Goal: Task Accomplishment & Management: Manage account settings

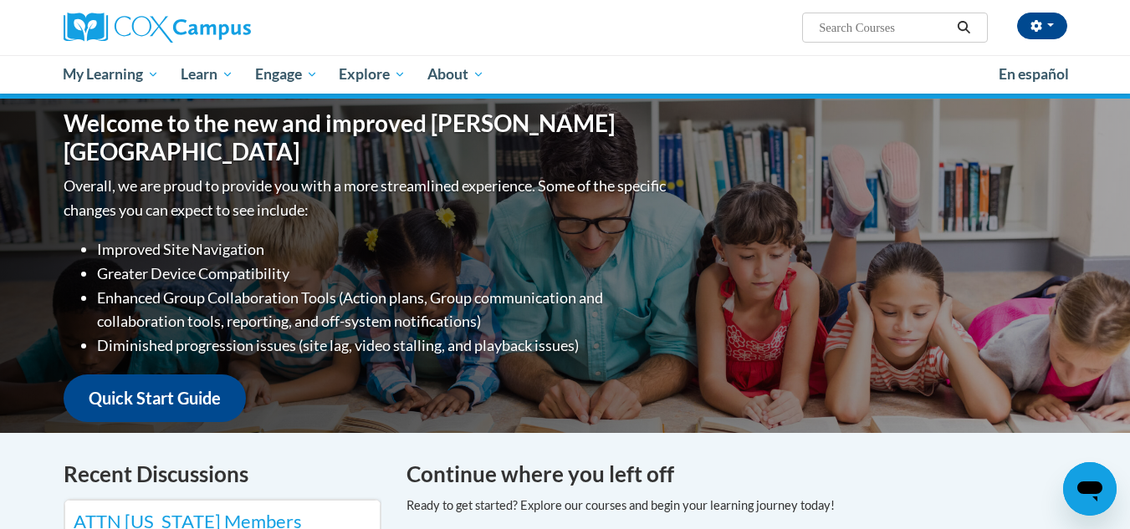
scroll to position [167, 0]
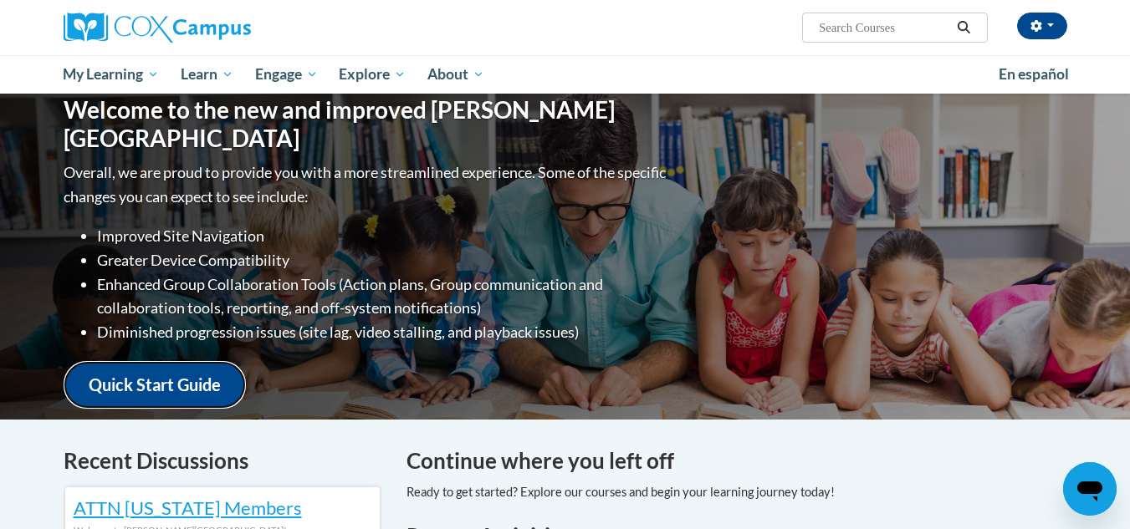
click at [154, 366] on link "Quick Start Guide" at bounding box center [155, 385] width 182 height 48
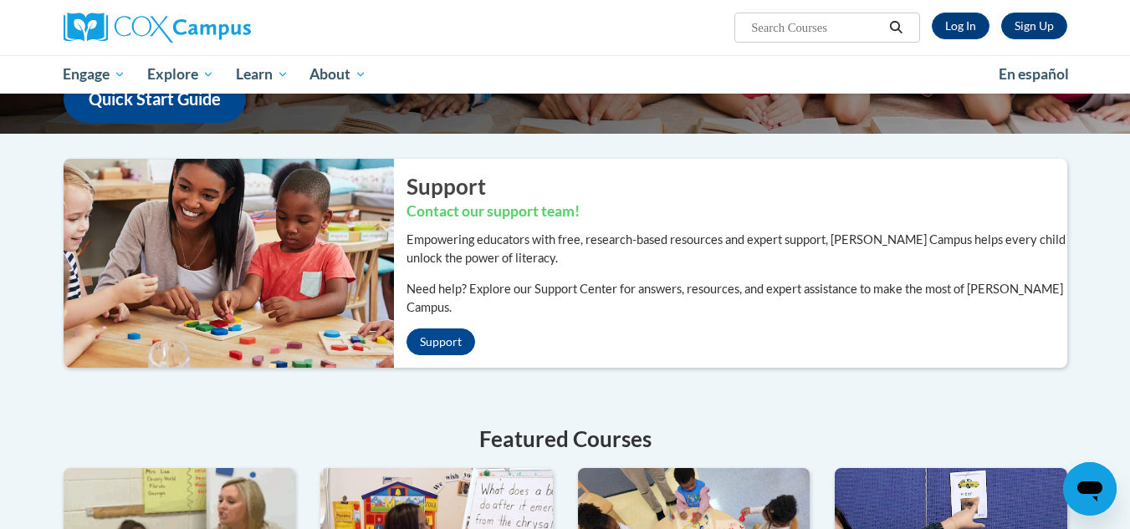
scroll to position [167, 0]
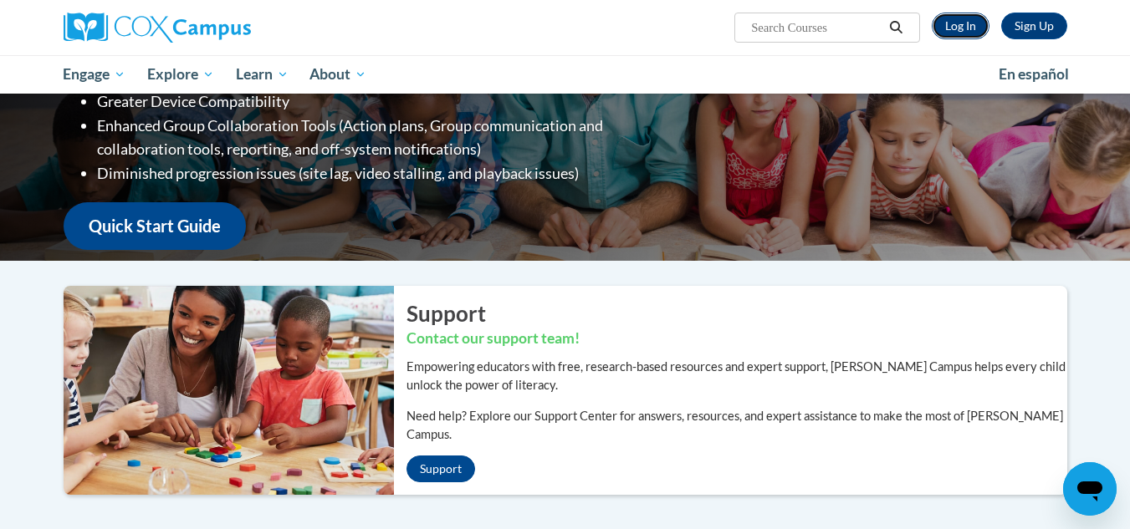
click at [956, 27] on link "Log In" at bounding box center [961, 26] width 58 height 27
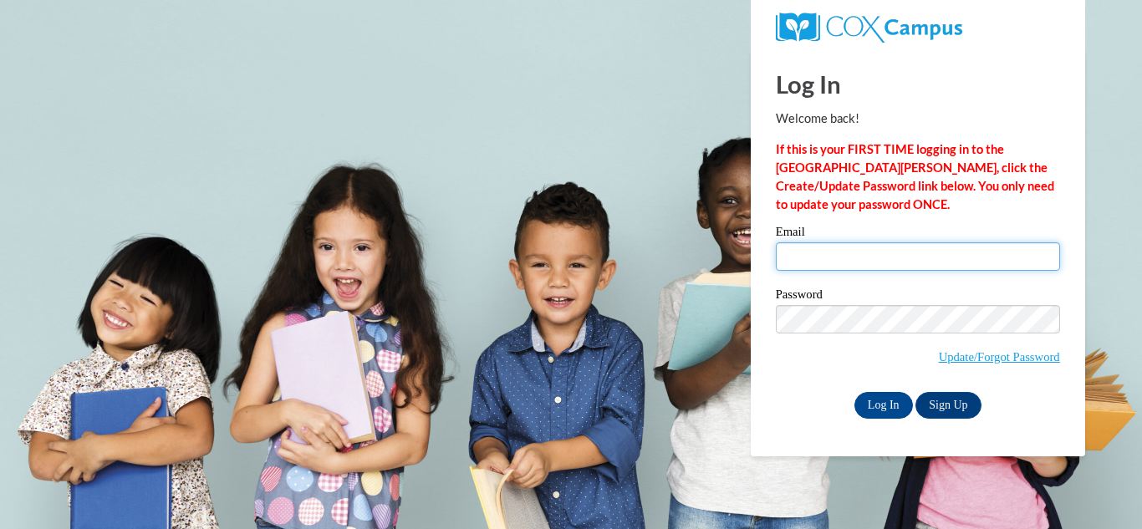
click at [863, 253] on input "Email" at bounding box center [918, 257] width 284 height 28
type input "[EMAIL_ADDRESS][DOMAIN_NAME]"
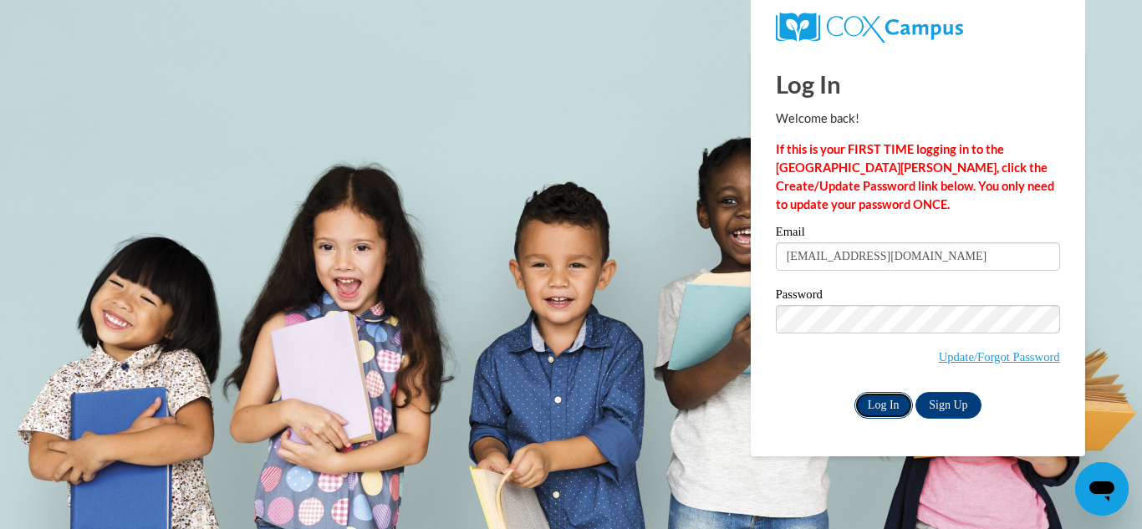
click at [872, 406] on input "Log In" at bounding box center [884, 405] width 59 height 27
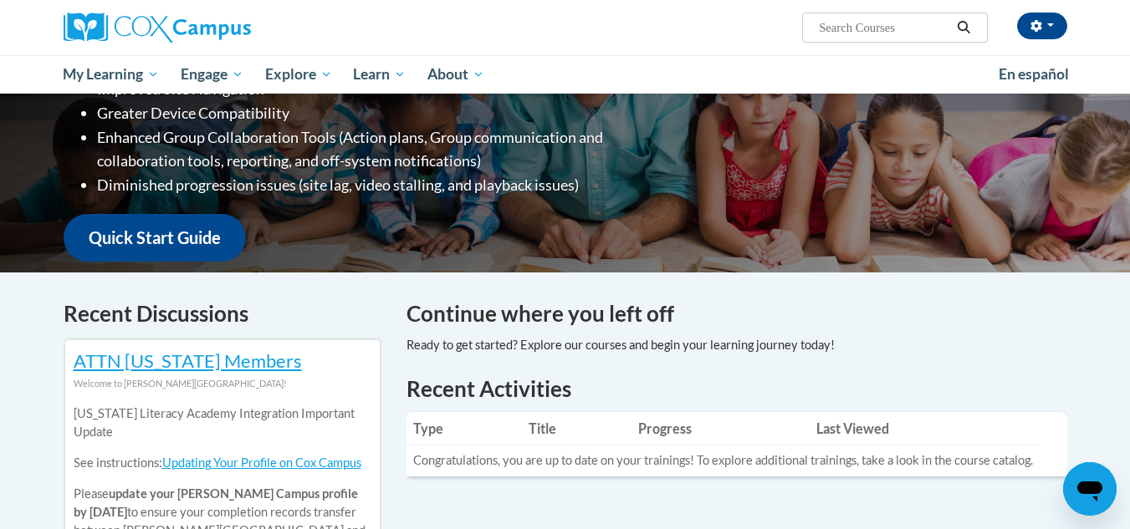
scroll to position [335, 0]
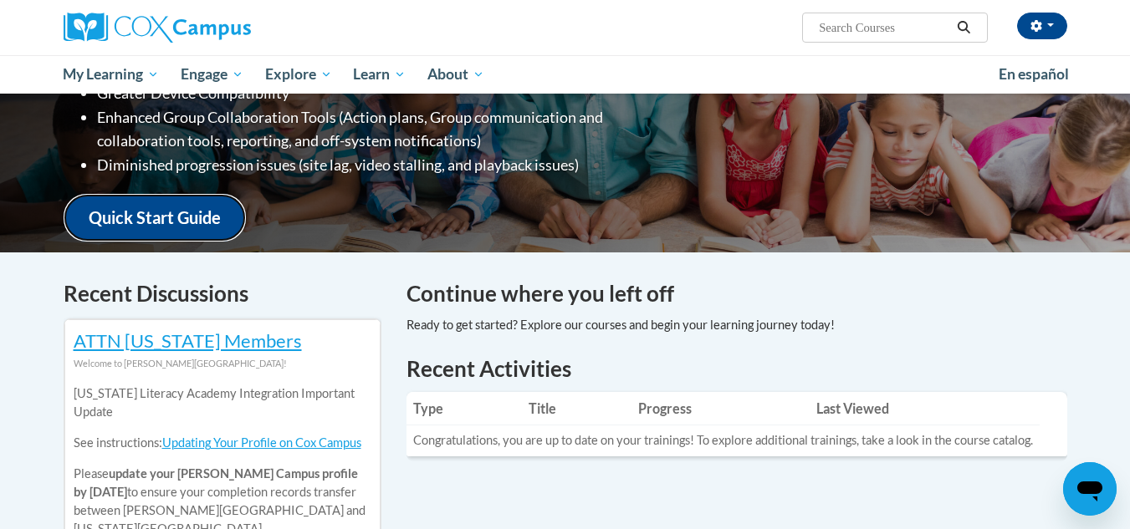
click at [152, 204] on link "Quick Start Guide" at bounding box center [155, 218] width 182 height 48
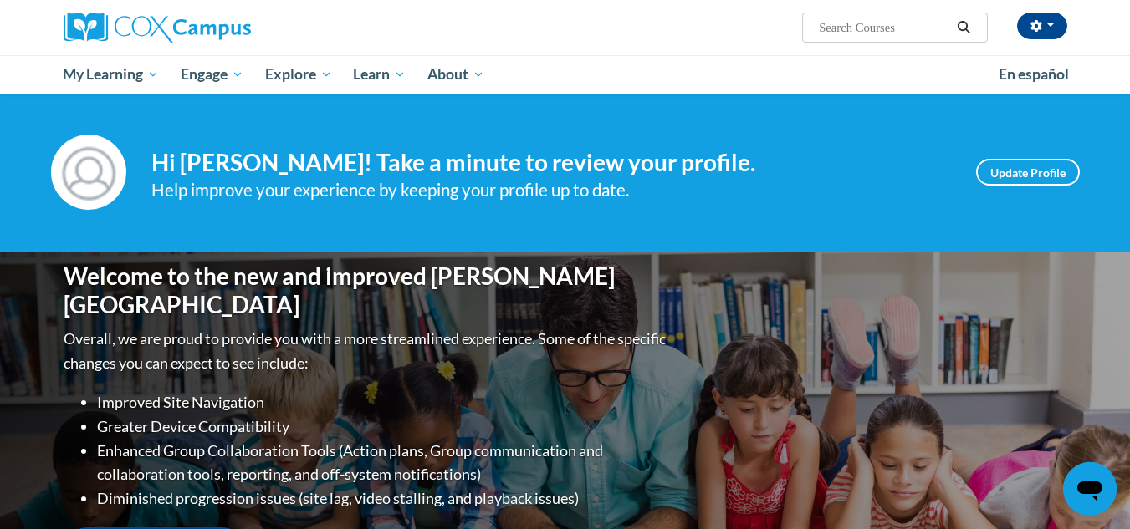
scroll to position [0, 0]
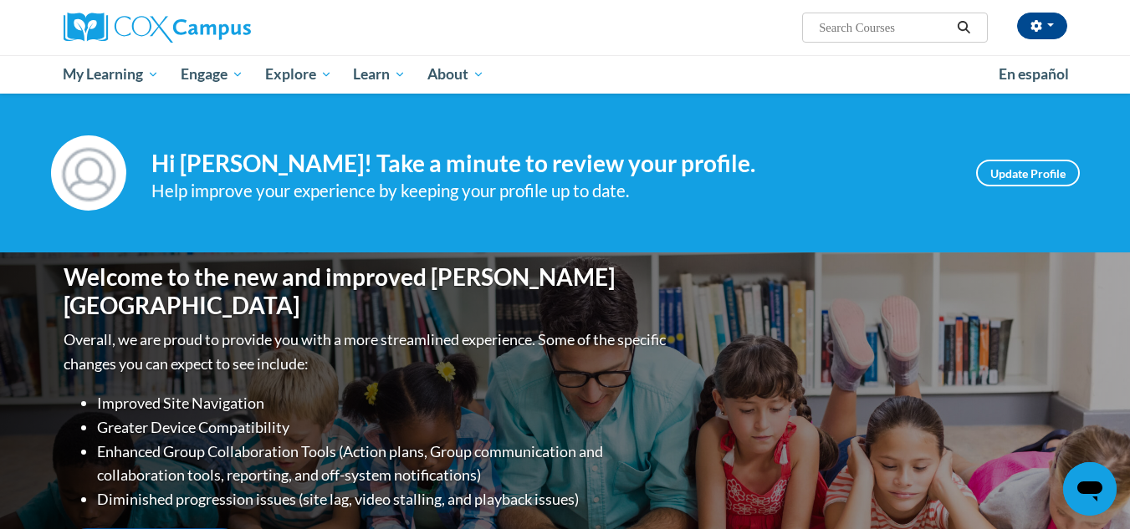
click at [1009, 158] on div "Your profile Hi [PERSON_NAME]! Take a minute to review your profile. Help impro…" at bounding box center [565, 172] width 1054 height 75
click at [1051, 25] on span "button" at bounding box center [1050, 24] width 7 height 3
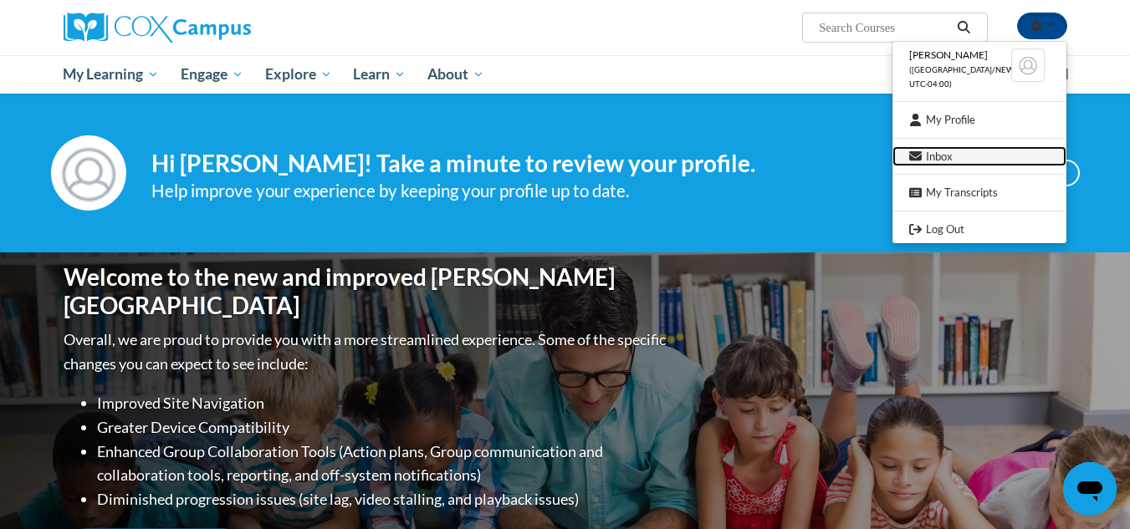
click at [941, 156] on link "Inbox" at bounding box center [979, 156] width 174 height 21
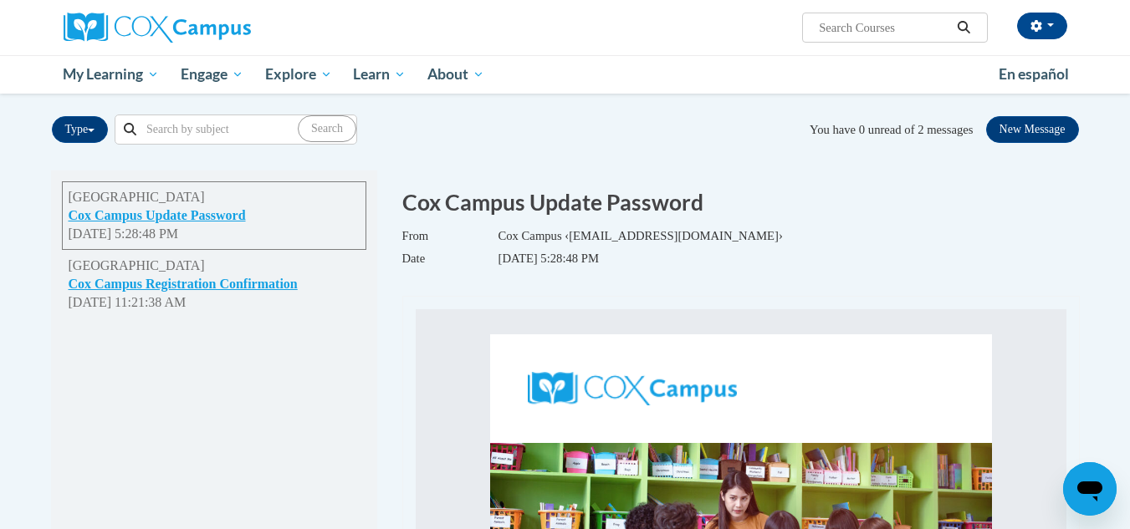
scroll to position [167, 0]
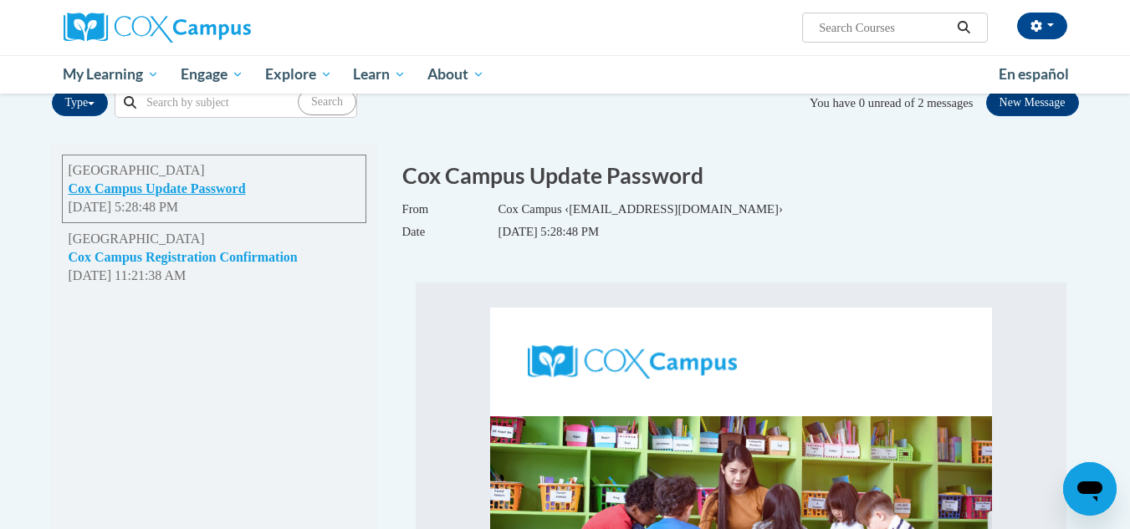
click at [279, 253] on button "Cox Campus Registration Confirmation" at bounding box center [183, 257] width 229 height 18
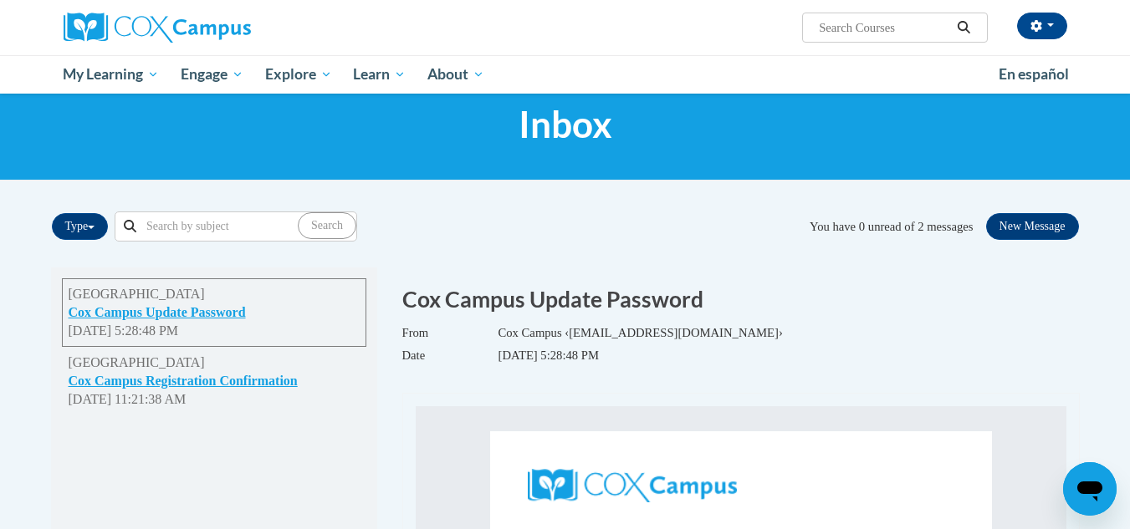
scroll to position [0, 0]
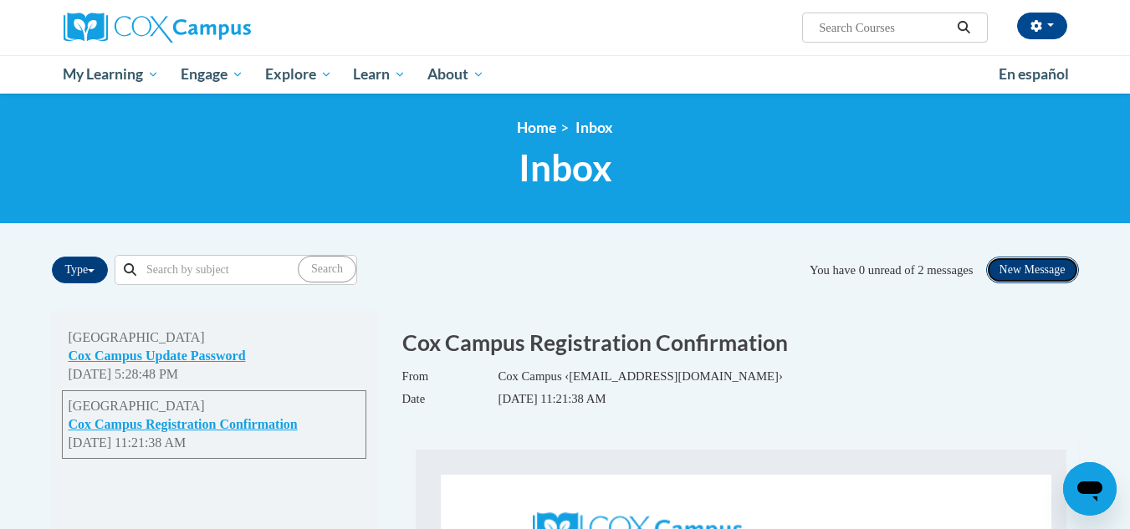
click at [1006, 266] on button "New Message" at bounding box center [1032, 270] width 93 height 27
select select
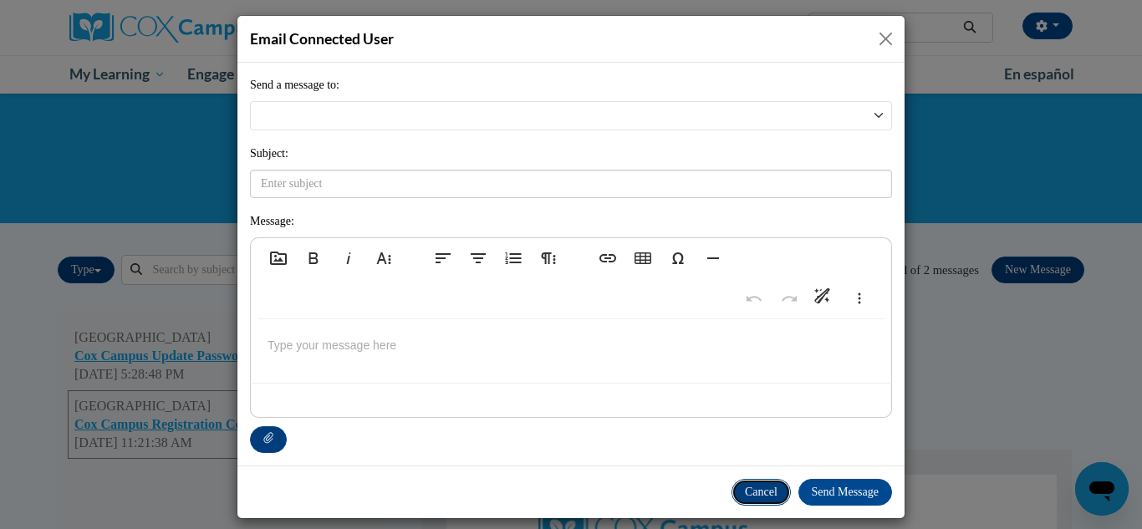
click at [735, 489] on button "Cancel" at bounding box center [761, 492] width 59 height 27
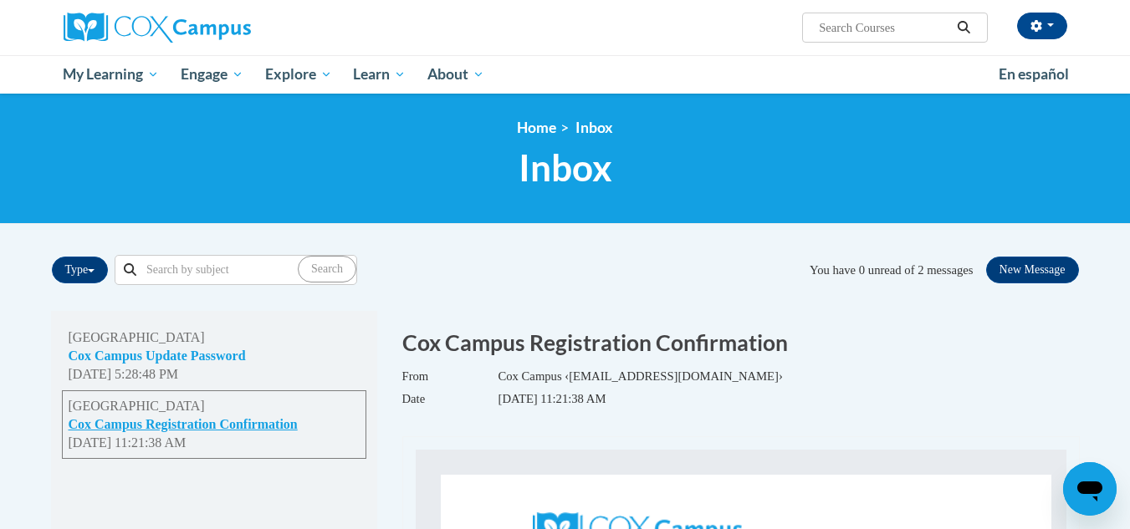
click at [213, 356] on button "Cox Campus Update Password" at bounding box center [157, 356] width 177 height 18
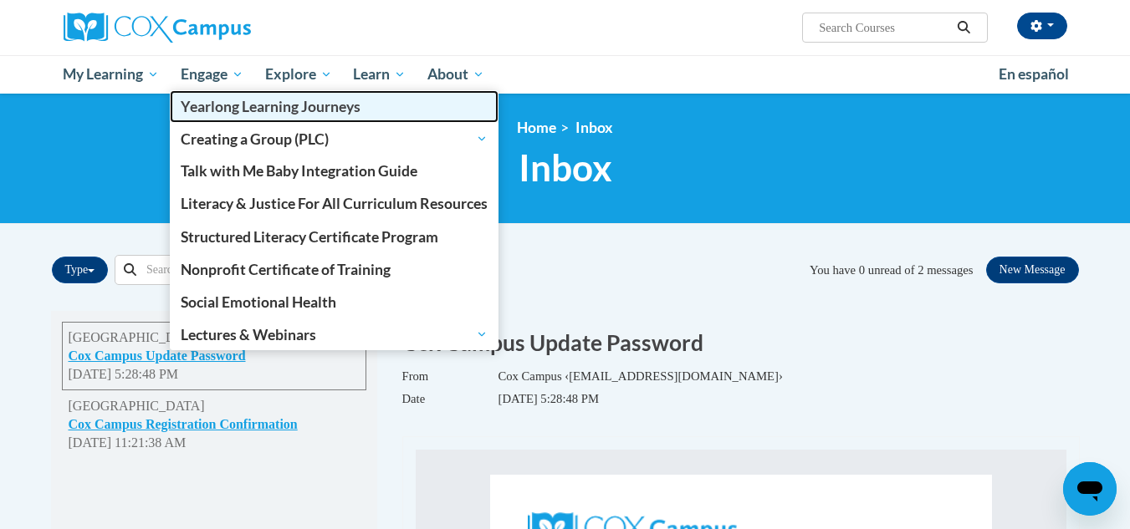
click at [261, 105] on span "Yearlong Learning Journeys" at bounding box center [271, 107] width 180 height 18
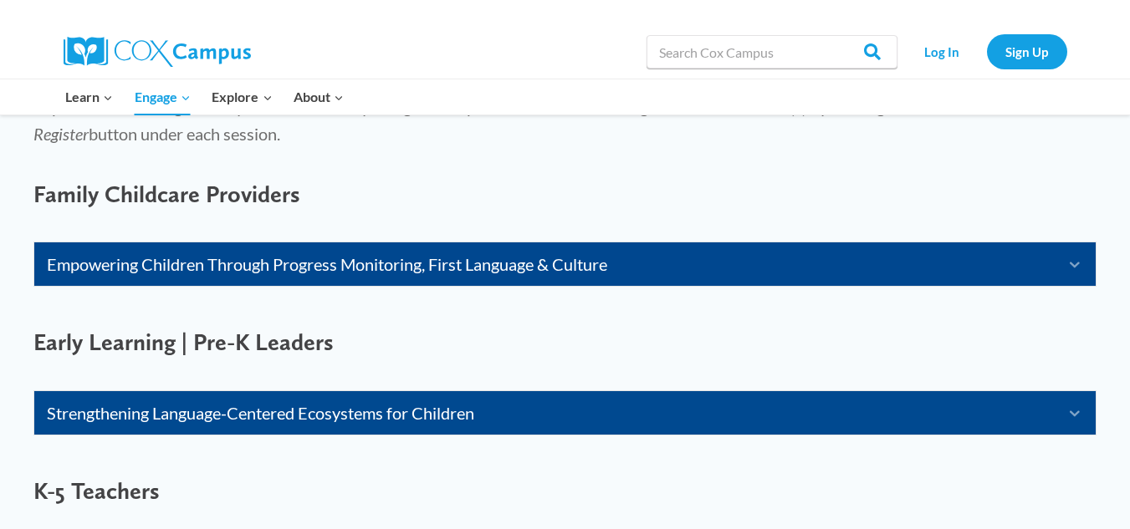
scroll to position [1087, 0]
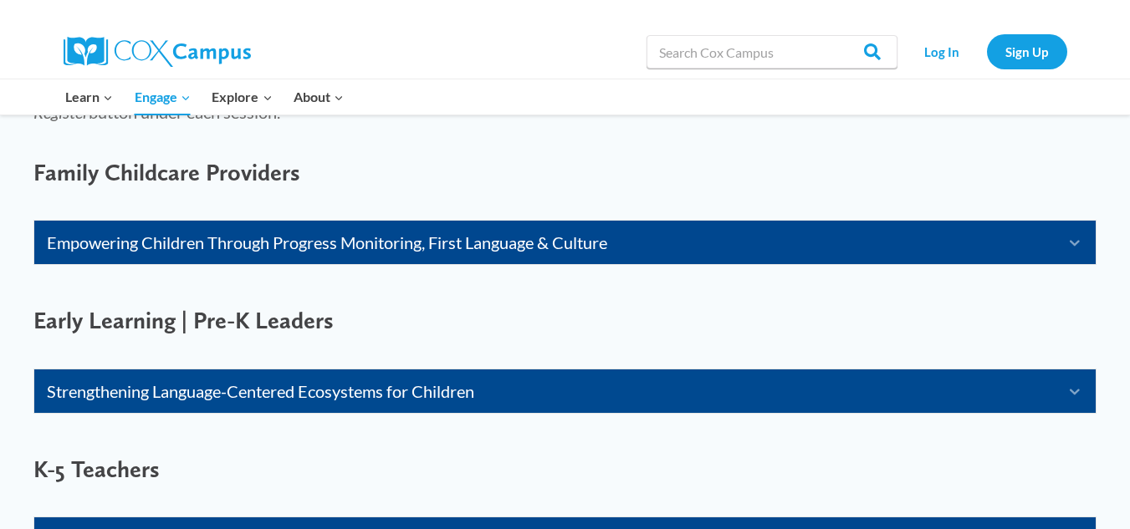
click at [230, 242] on link "Empowering Children Through Progress Monitoring, First Language & Culture" at bounding box center [544, 242] width 994 height 27
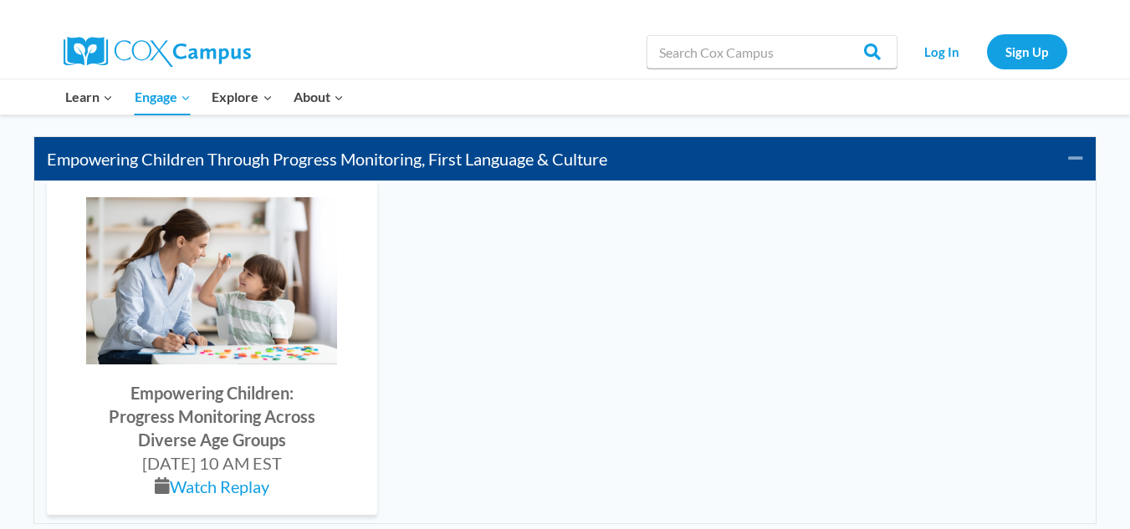
scroll to position [1255, 0]
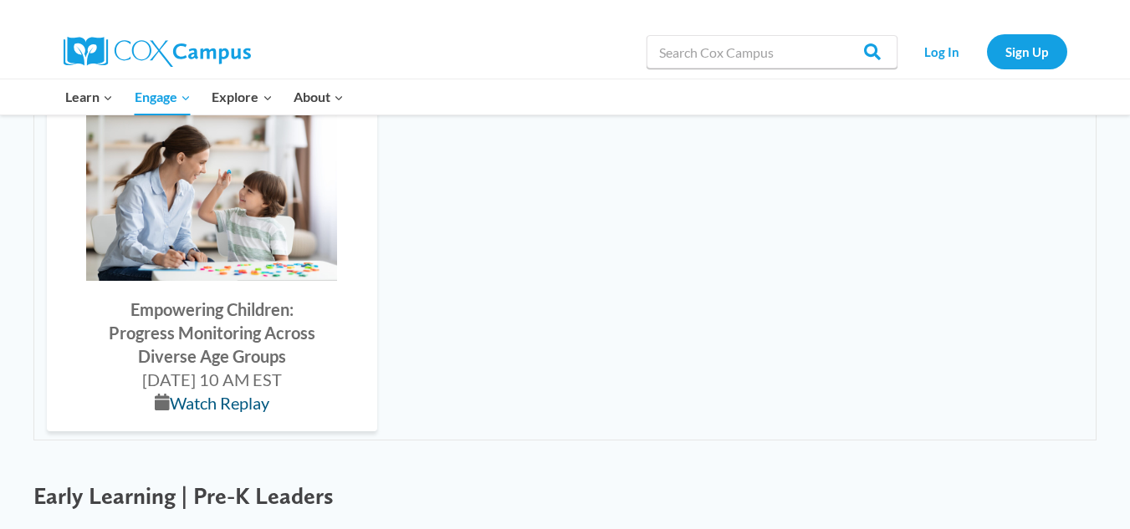
click at [230, 395] on link "Watch Replay" at bounding box center [220, 403] width 100 height 20
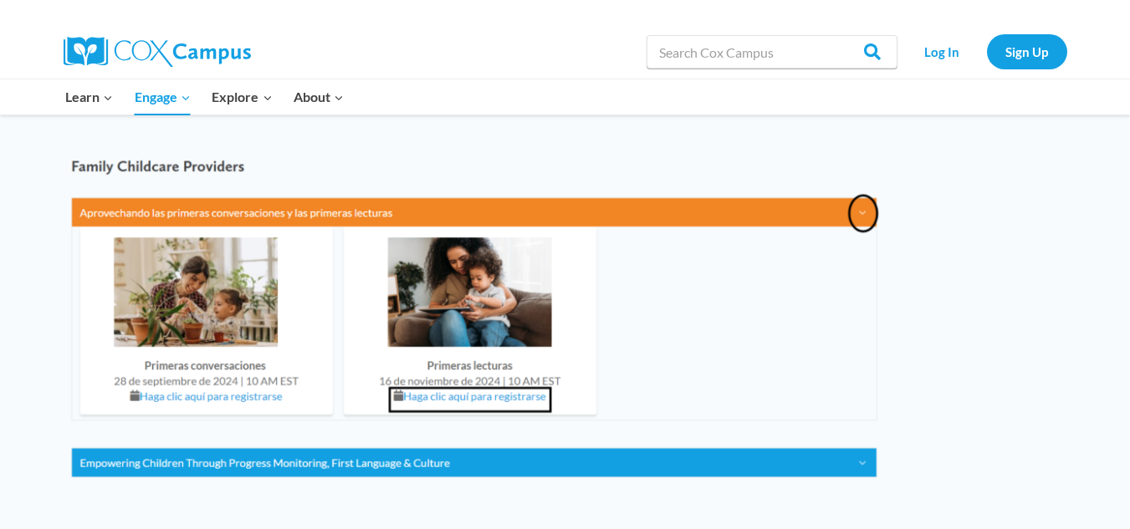
scroll to position [2342, 0]
